Goal: Check status

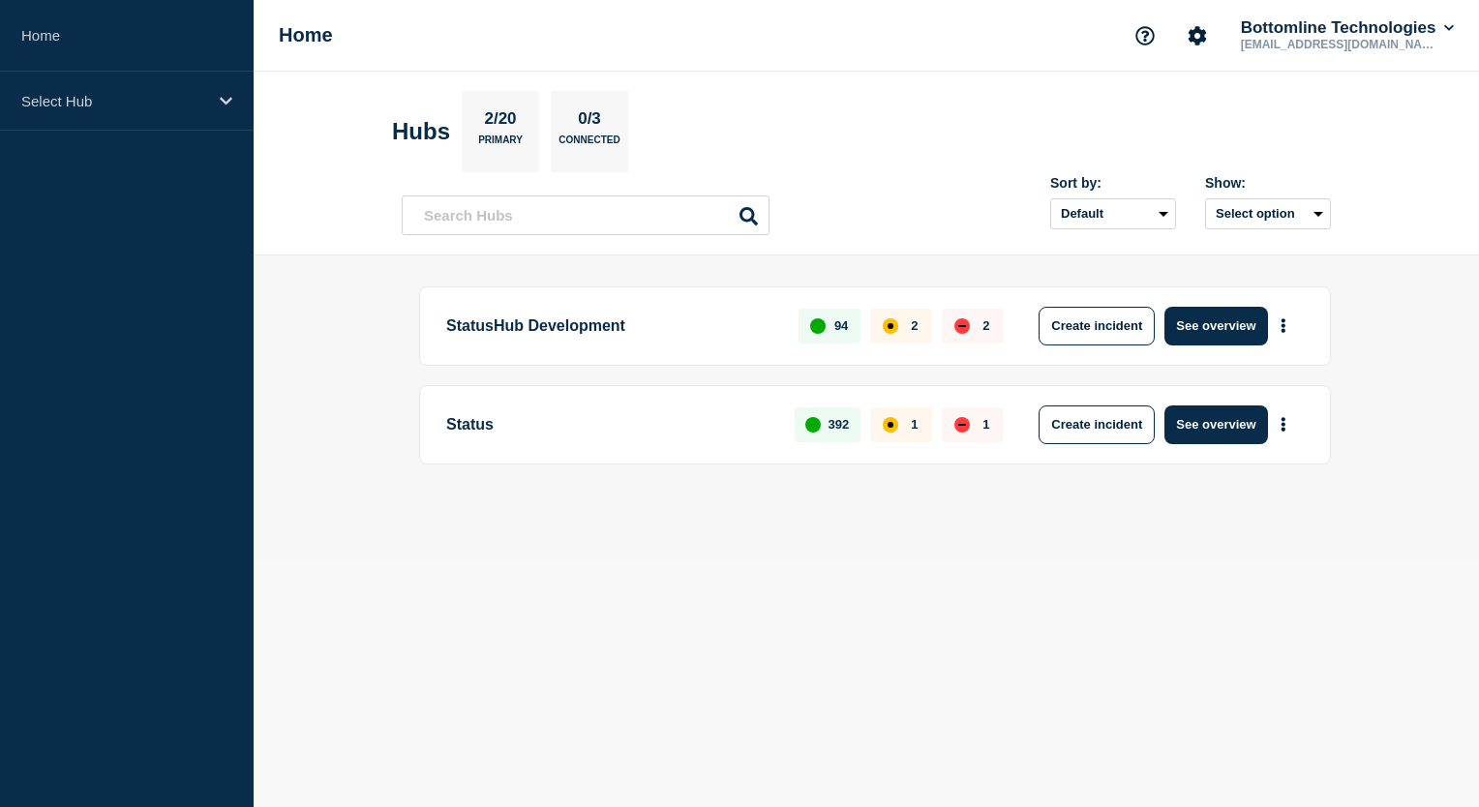
click at [228, 102] on icon at bounding box center [226, 101] width 13 height 8
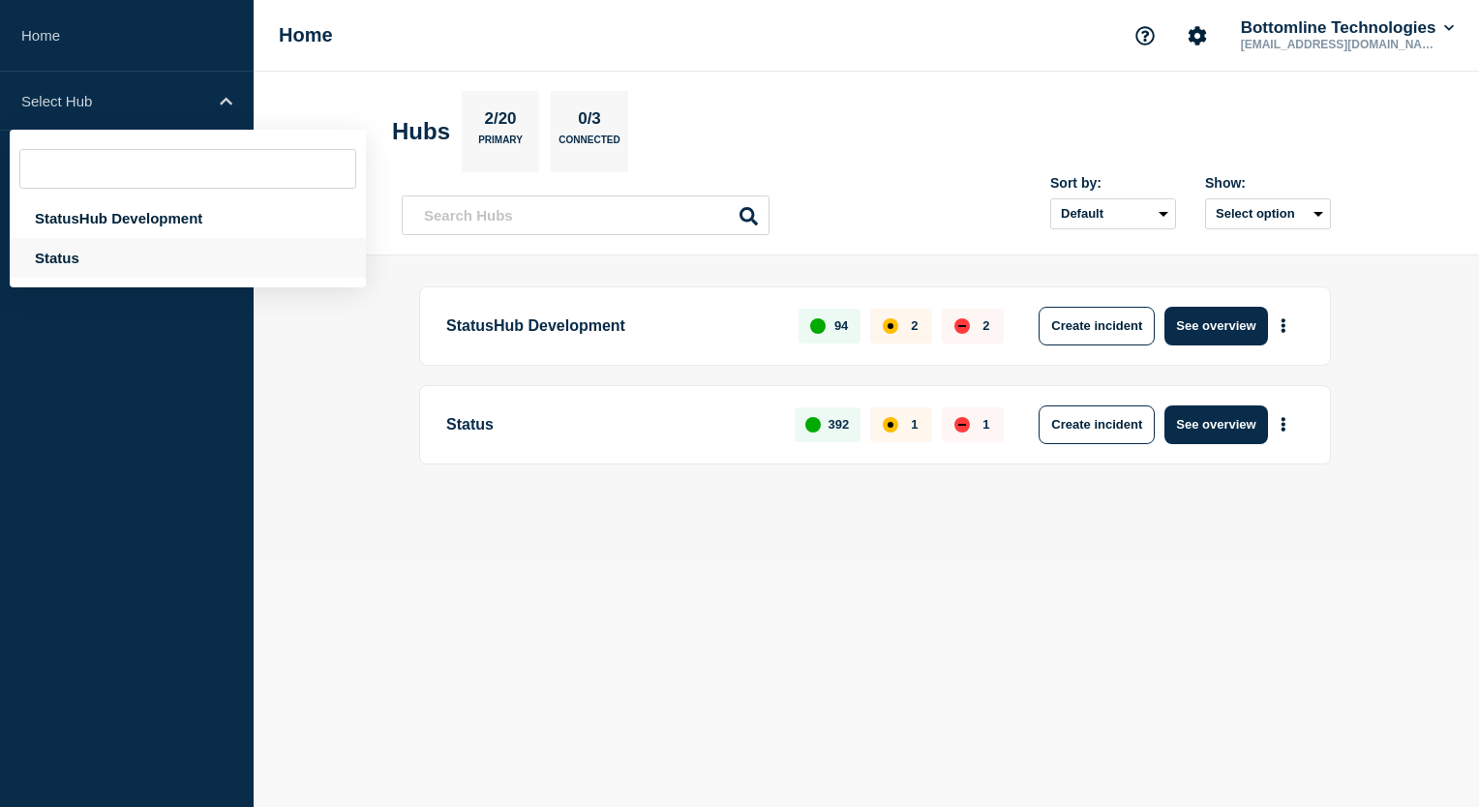
click at [132, 265] on div "Status" at bounding box center [188, 258] width 356 height 40
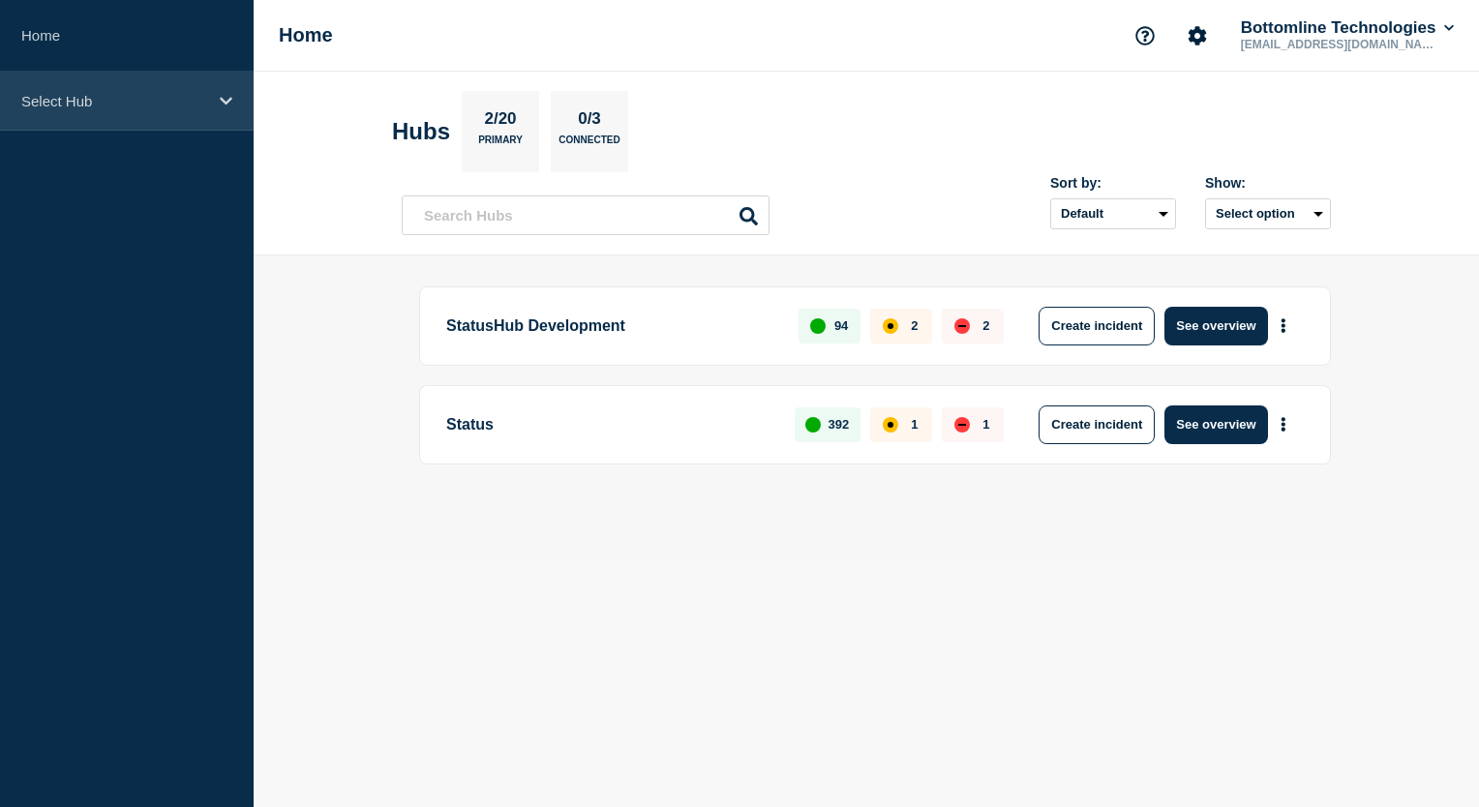
click at [218, 106] on div "Select Hub" at bounding box center [127, 101] width 254 height 59
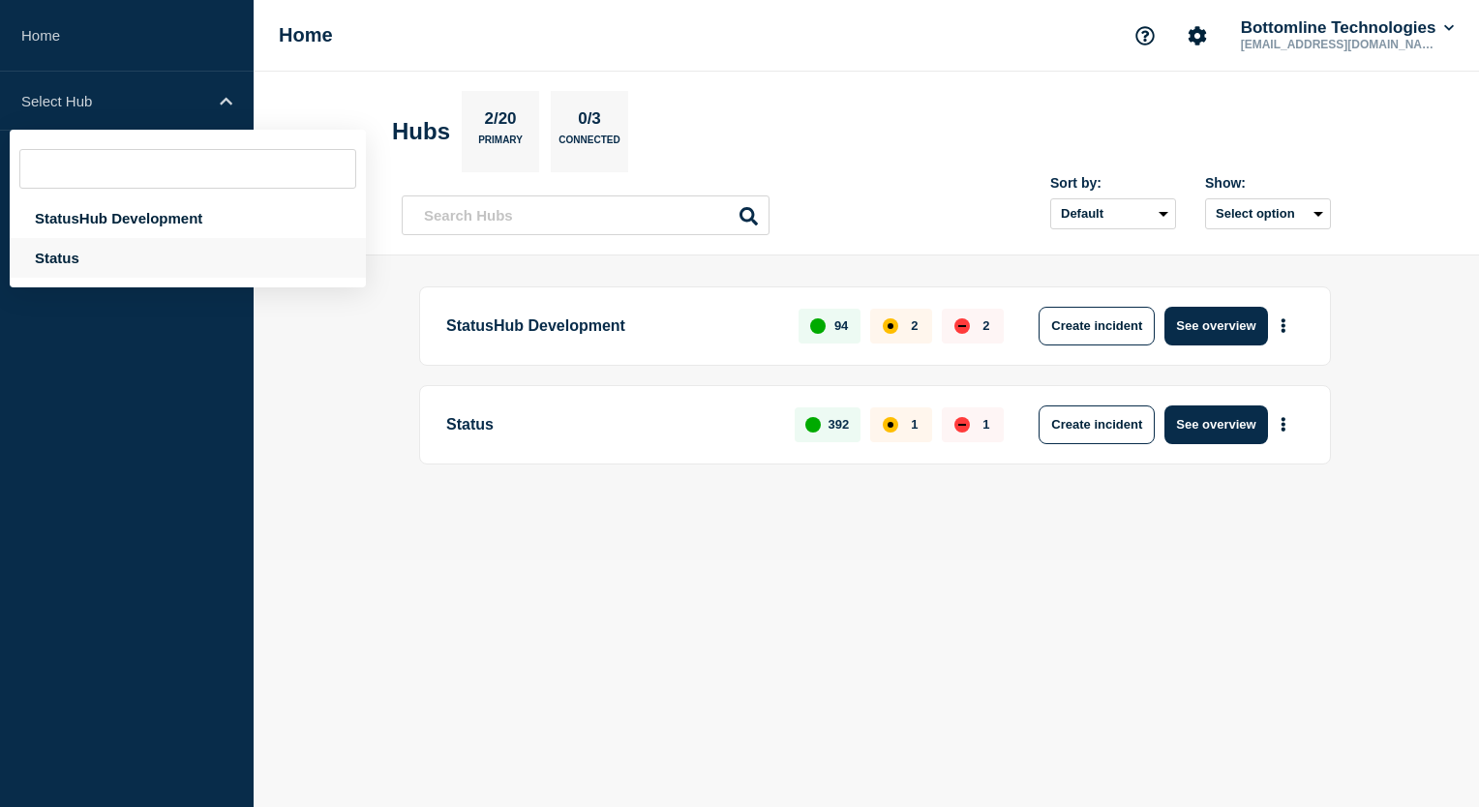
click at [93, 269] on div "Status" at bounding box center [188, 258] width 356 height 40
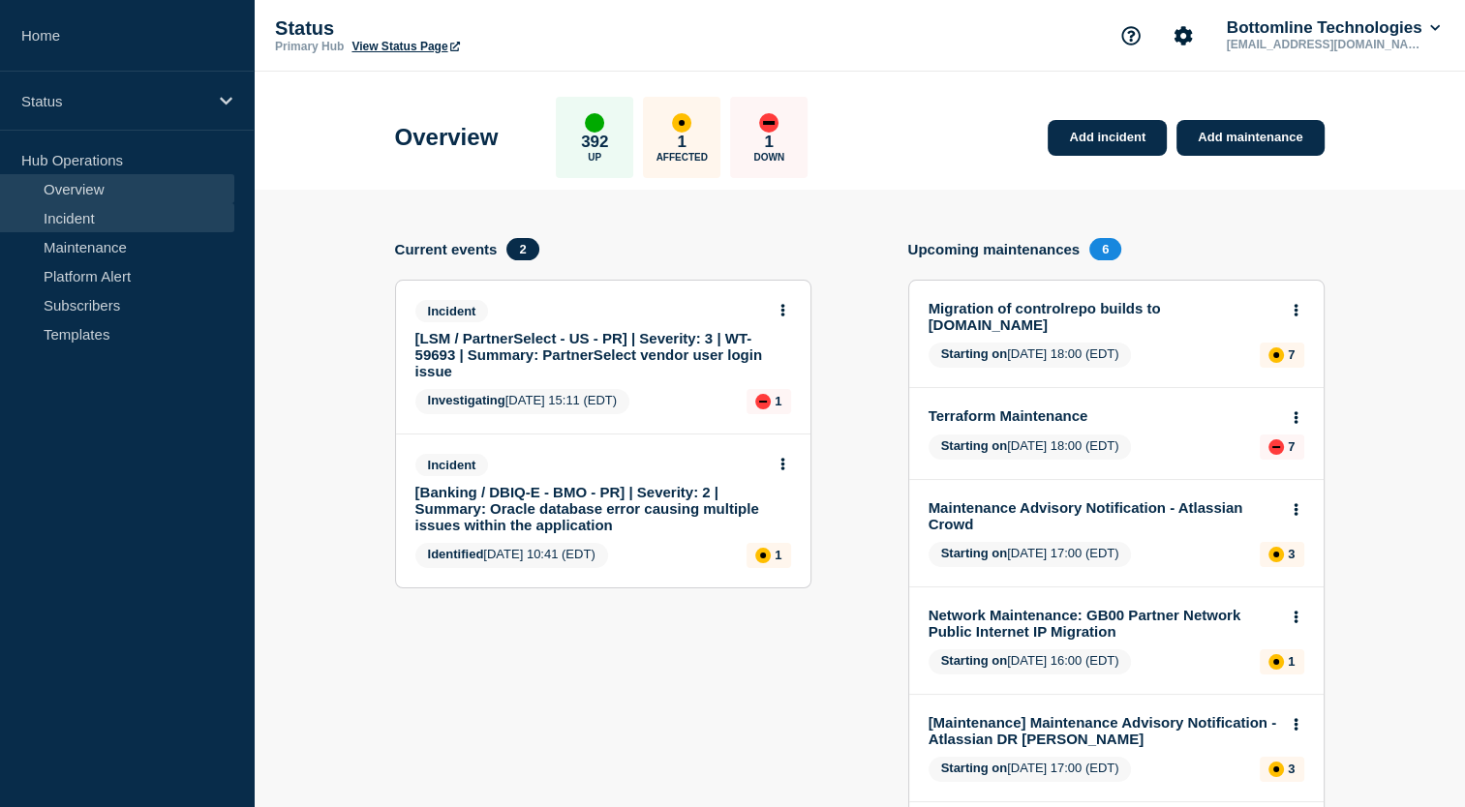
click at [131, 211] on link "Incident" at bounding box center [117, 217] width 234 height 29
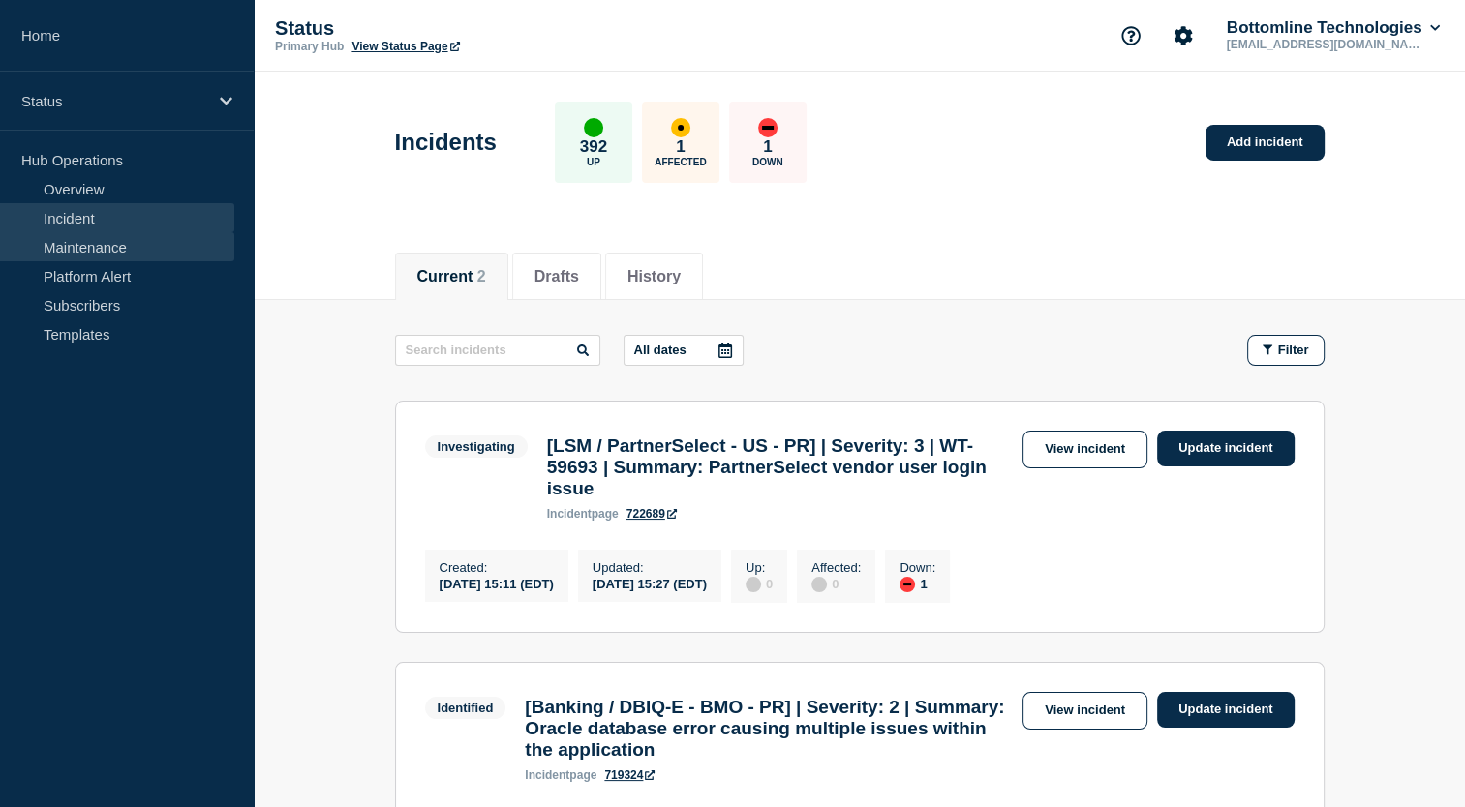
click at [130, 249] on link "Maintenance" at bounding box center [117, 246] width 234 height 29
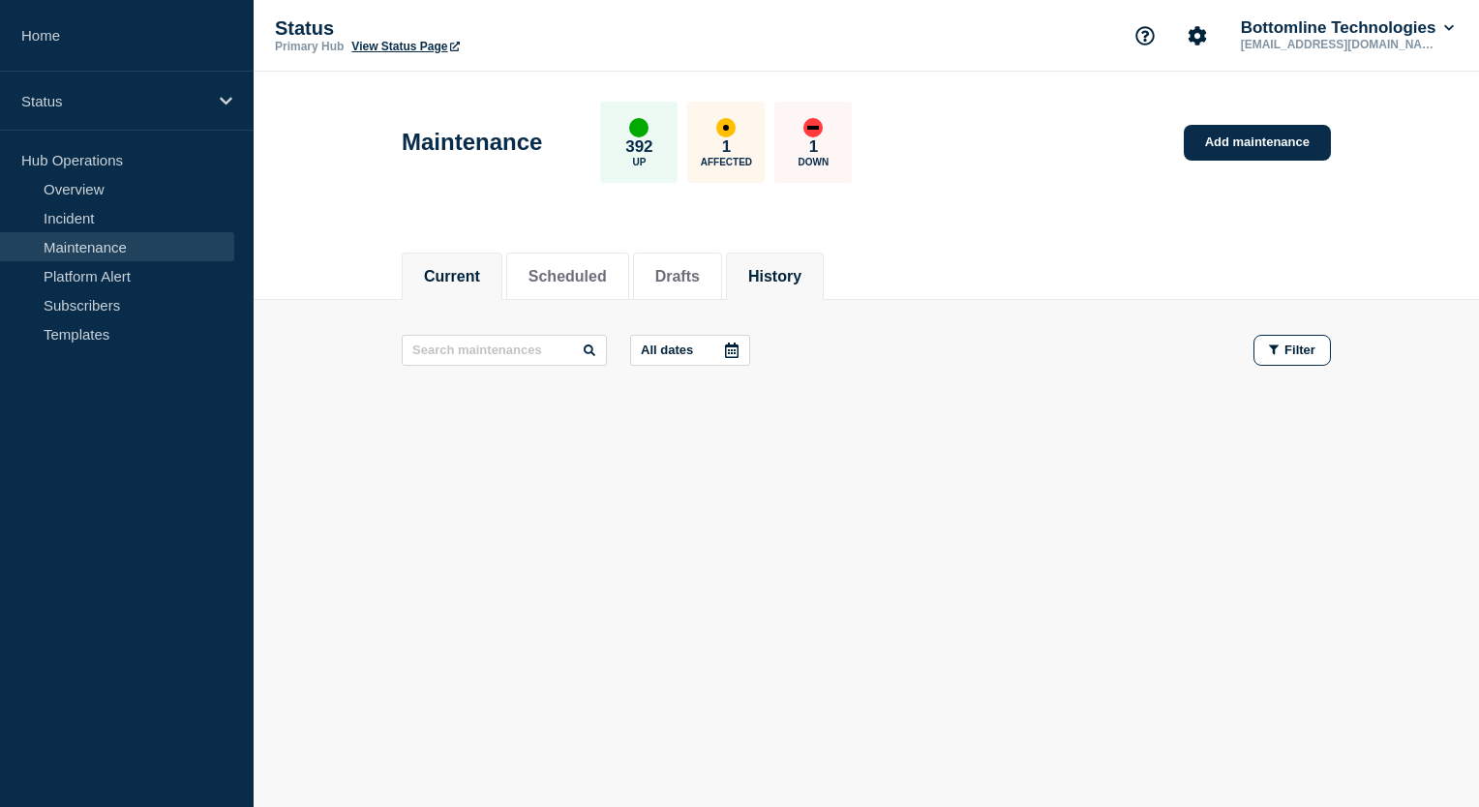
click at [796, 275] on button "History" at bounding box center [774, 276] width 53 height 17
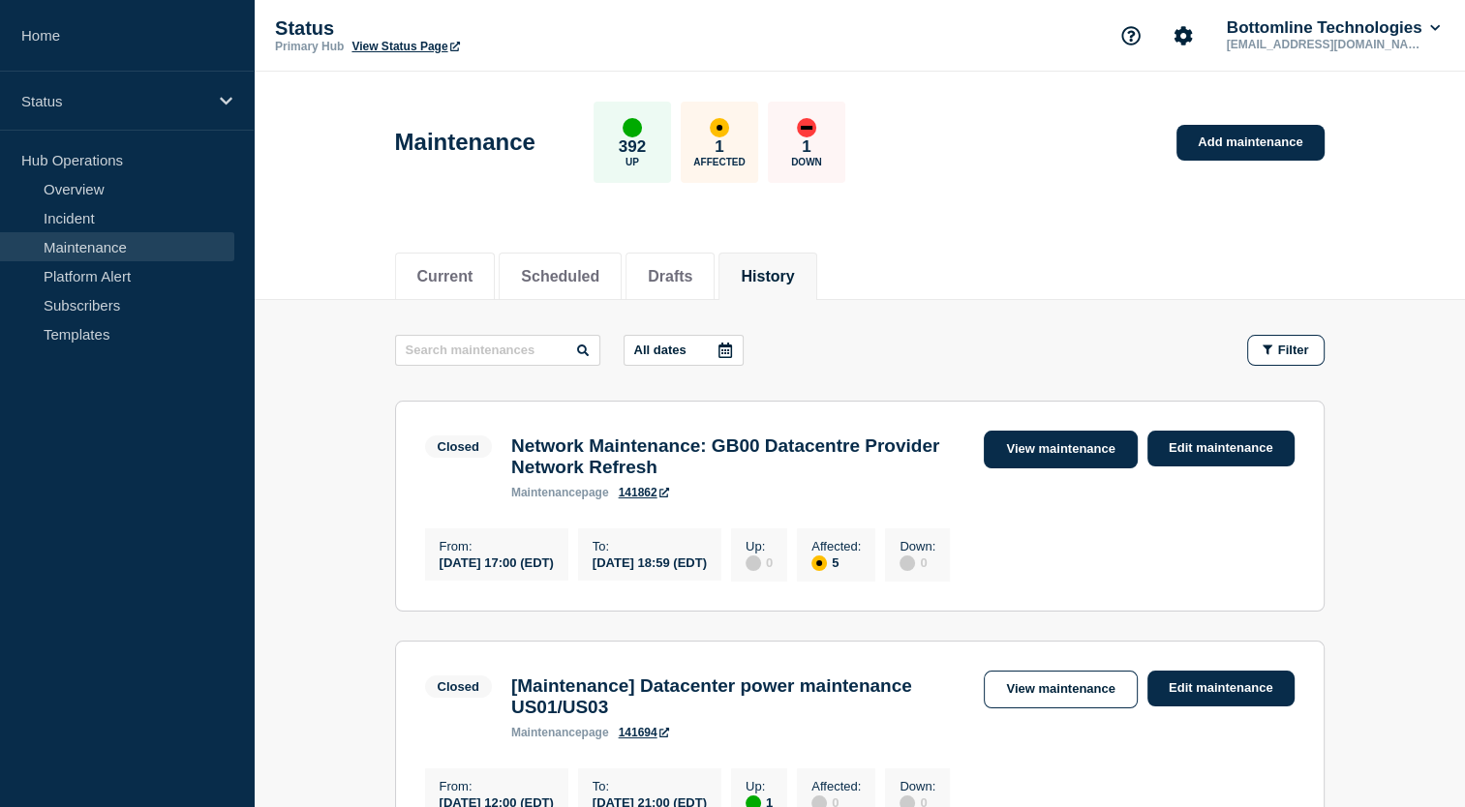
click at [1042, 440] on link "View maintenance" at bounding box center [1060, 450] width 153 height 38
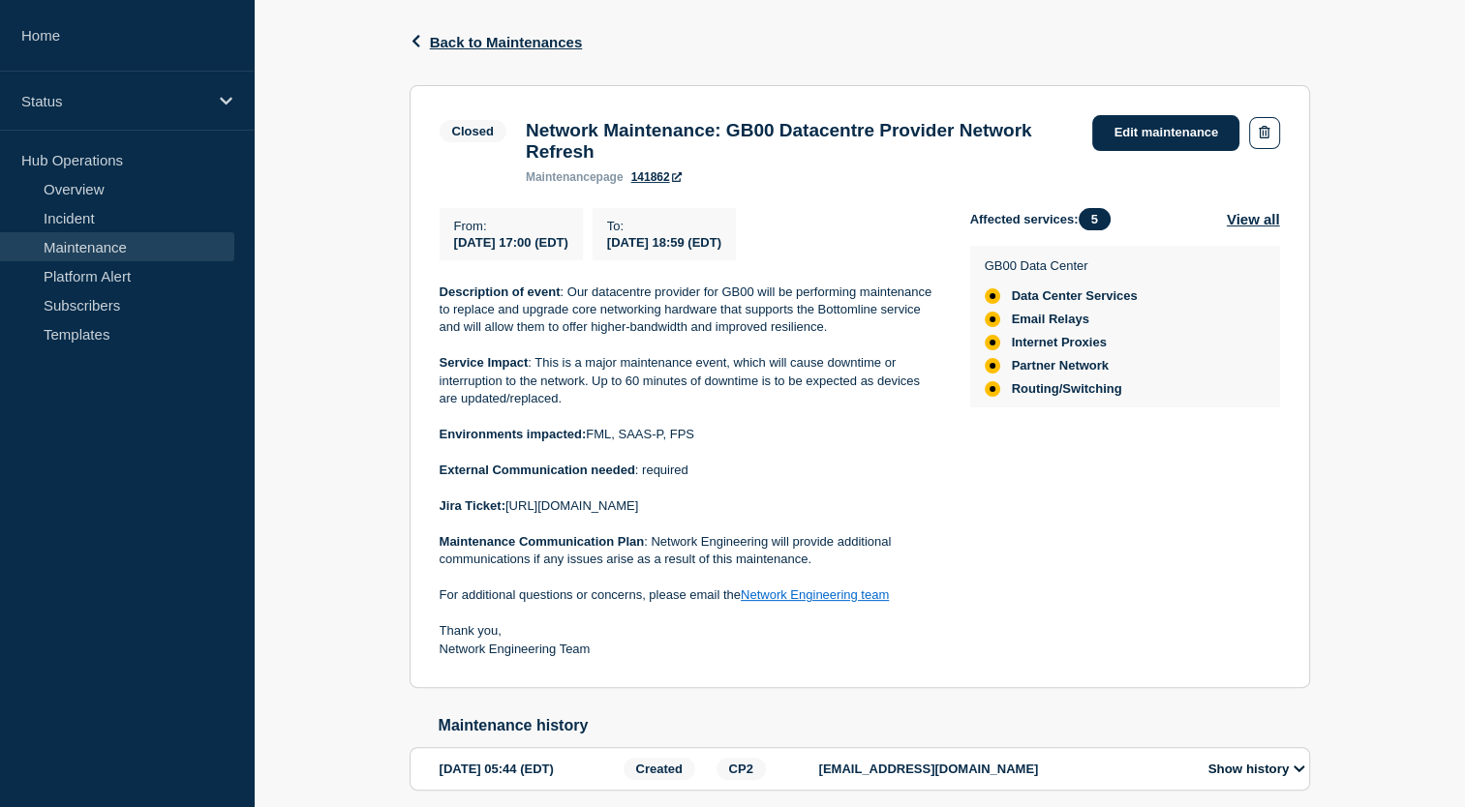
scroll to position [390, 0]
